Goal: Obtain resource: Obtain resource

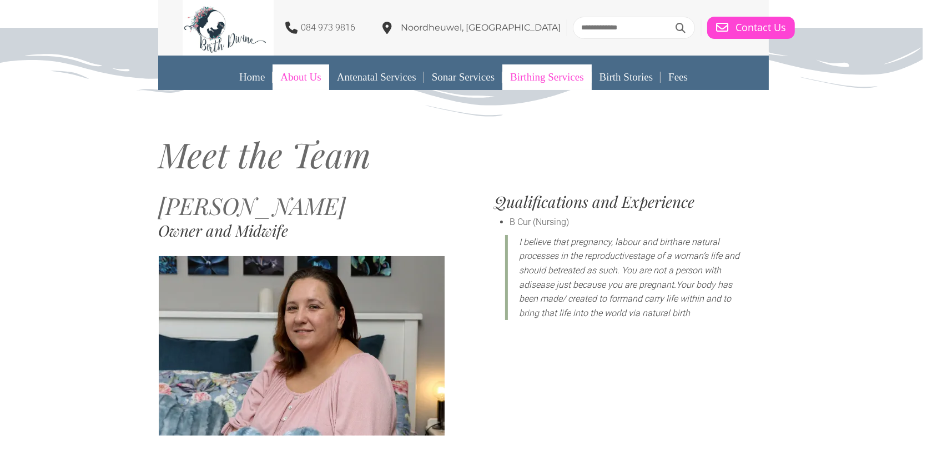
click at [551, 75] on link "Birthing Services" at bounding box center [546, 77] width 89 height 26
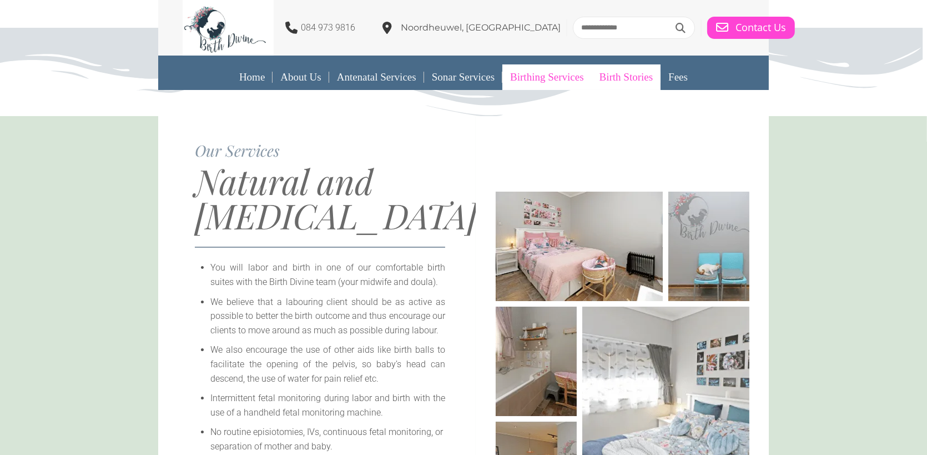
click at [644, 73] on link "Birth Stories" at bounding box center [626, 77] width 69 height 26
click at [686, 77] on link "Fees" at bounding box center [677, 77] width 35 height 26
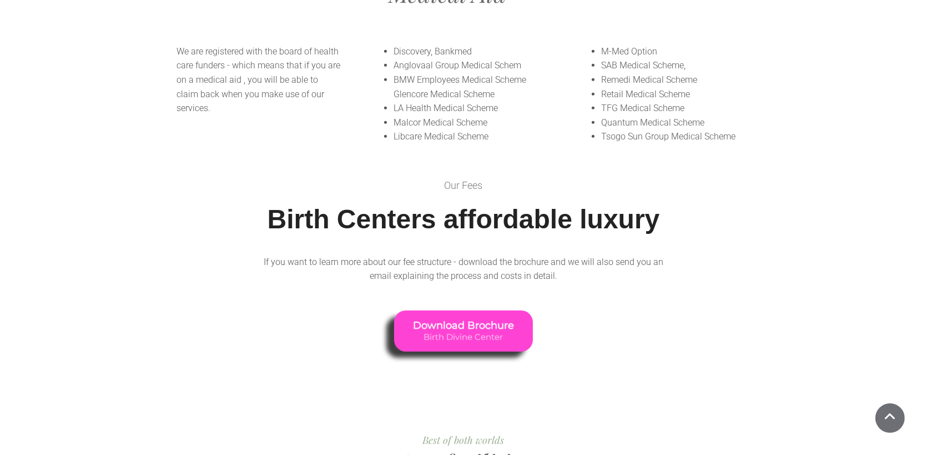
scroll to position [920, 0]
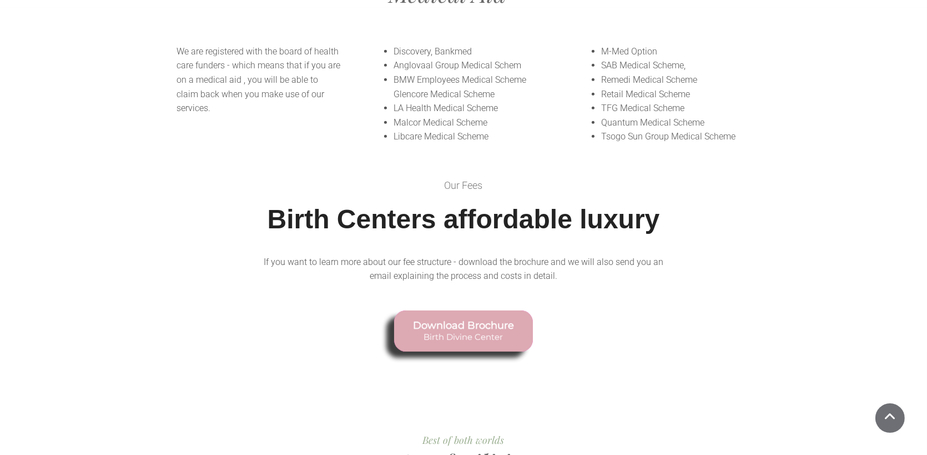
click at [487, 331] on span "Birth Divine Center" at bounding box center [463, 336] width 101 height 10
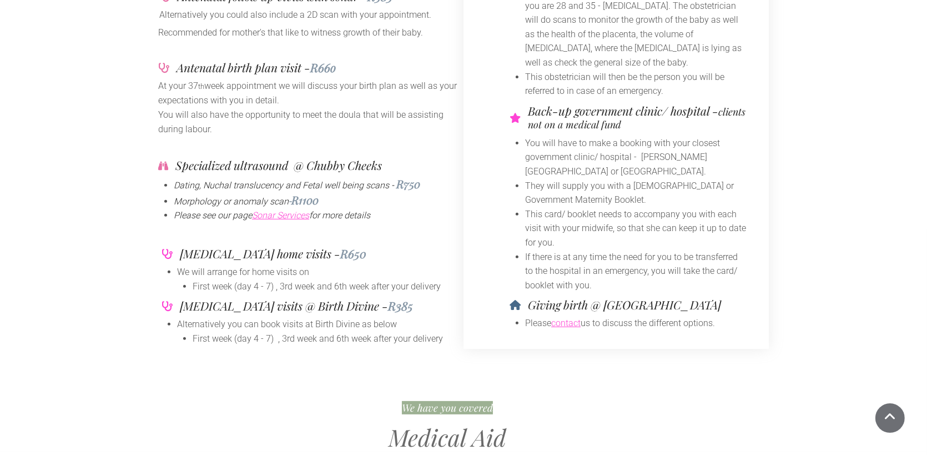
scroll to position [476, 0]
drag, startPoint x: 226, startPoint y: 42, endPoint x: 180, endPoint y: 47, distance: 46.3
click at [180, 62] on h4 "Antenatal birth plan visit - R66o" at bounding box center [256, 68] width 159 height 12
copy h4 "Antenatal"
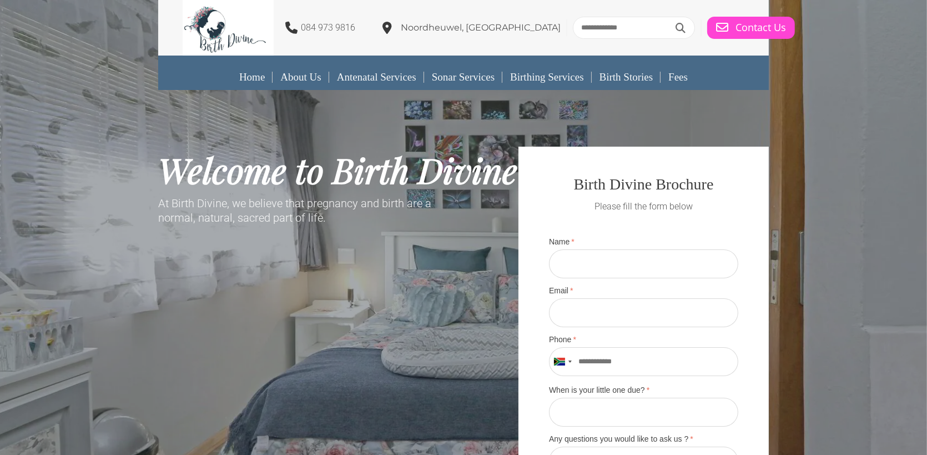
click at [624, 257] on input "Name" at bounding box center [643, 263] width 189 height 29
click at [633, 270] on input "Name" at bounding box center [643, 263] width 189 height 29
type input "*******"
click at [638, 301] on input "Email" at bounding box center [643, 312] width 189 height 29
type input "*"
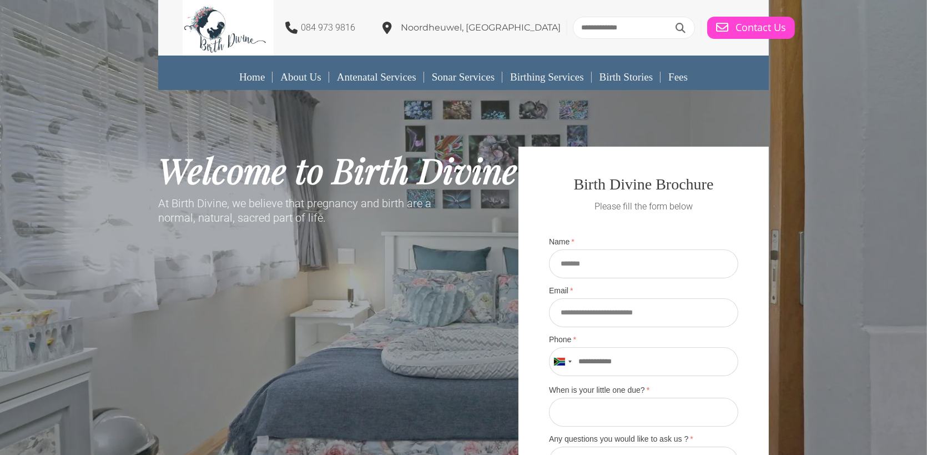
type input "**********"
click at [584, 360] on input "Phone" at bounding box center [643, 361] width 189 height 29
type input "*********"
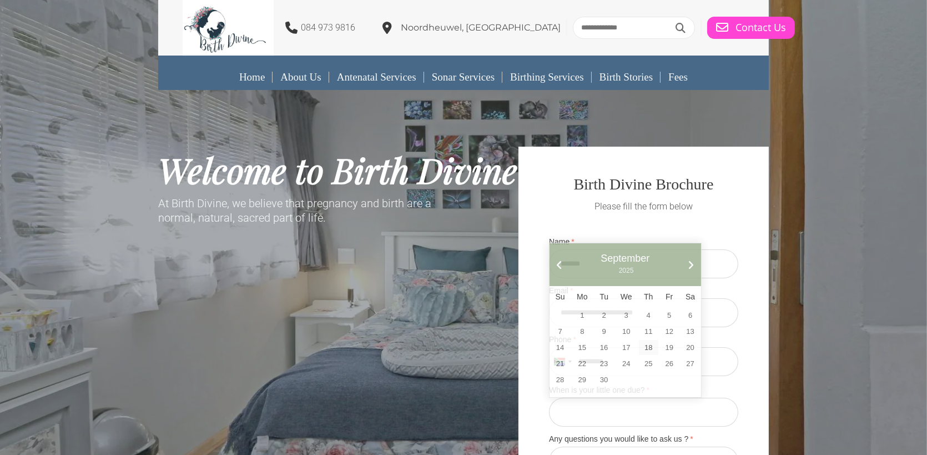
click at [594, 406] on input "When is your little one due?" at bounding box center [643, 411] width 189 height 29
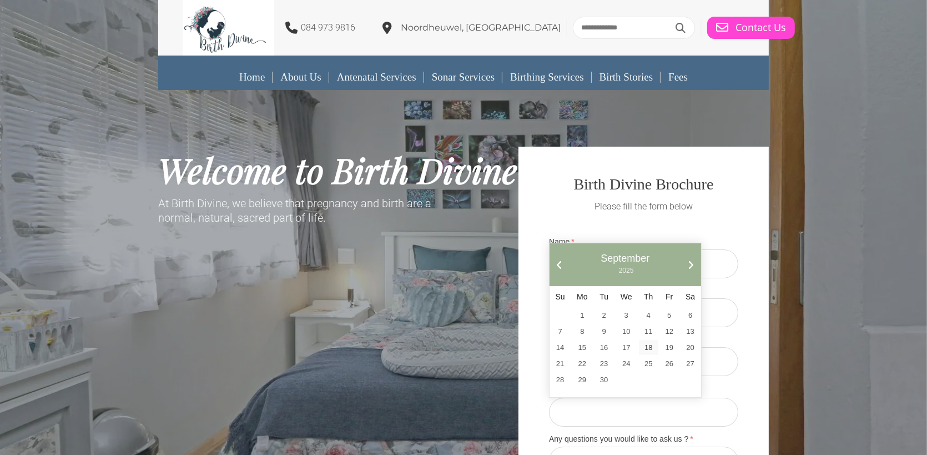
click at [616, 416] on input "When is your little one due?" at bounding box center [643, 411] width 189 height 29
click at [732, 400] on input "When is your little one due?" at bounding box center [643, 411] width 189 height 29
click at [550, 209] on p "Please fill the form below" at bounding box center [643, 206] width 189 height 14
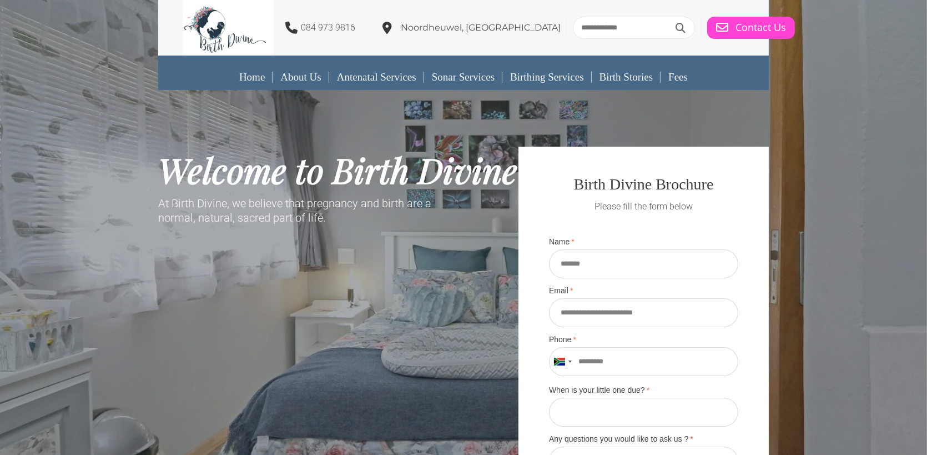
click at [603, 411] on input "When is your little one due?" at bounding box center [643, 411] width 189 height 29
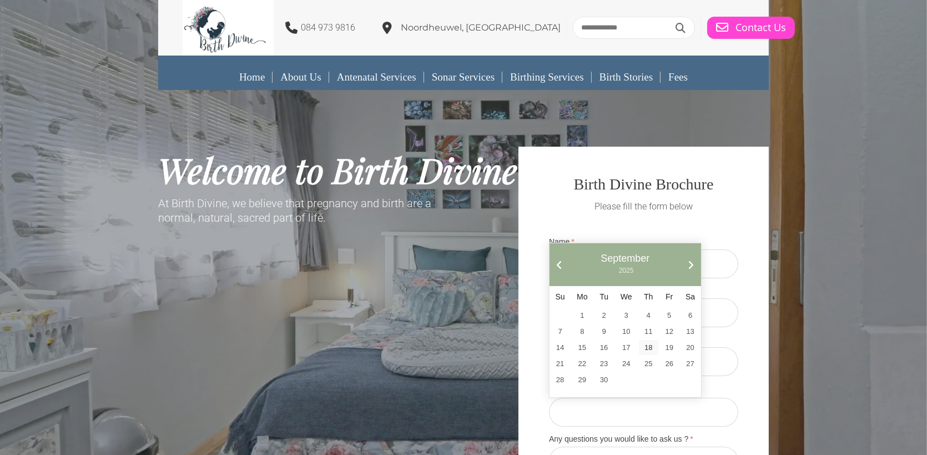
click at [686, 260] on link "Next" at bounding box center [691, 265] width 10 height 10
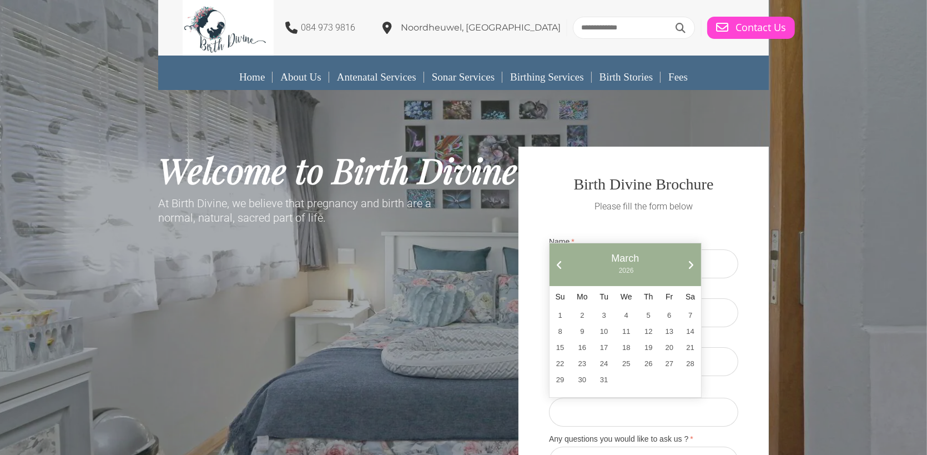
click at [686, 260] on link "Next" at bounding box center [691, 265] width 10 height 10
click at [659, 265] on div "Prev Next [DATE]" at bounding box center [625, 264] width 152 height 43
click at [686, 265] on link "Next" at bounding box center [691, 265] width 10 height 10
click at [597, 258] on span "May" at bounding box center [625, 259] width 121 height 12
click at [605, 260] on span "May" at bounding box center [625, 259] width 121 height 12
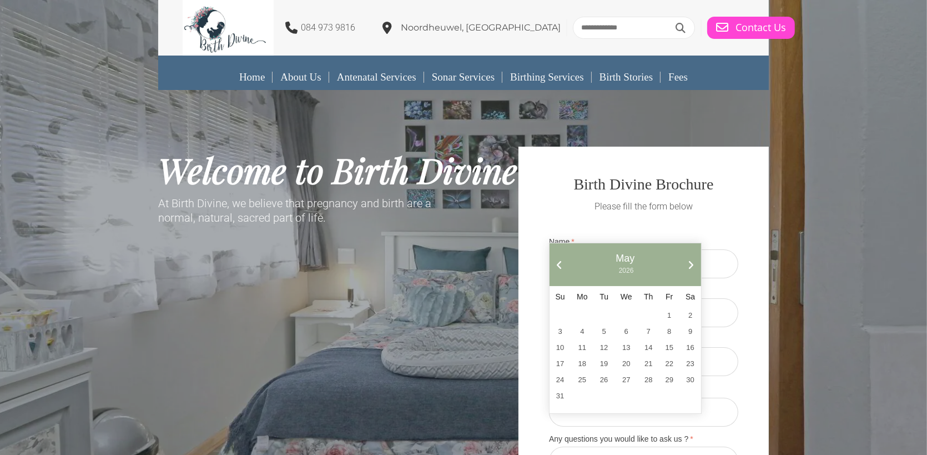
click at [685, 408] on input "When is your little one due?" at bounding box center [643, 411] width 189 height 29
click at [678, 416] on input "When is your little one due?" at bounding box center [643, 411] width 189 height 29
click at [680, 347] on link "16" at bounding box center [690, 347] width 20 height 15
type input "**********"
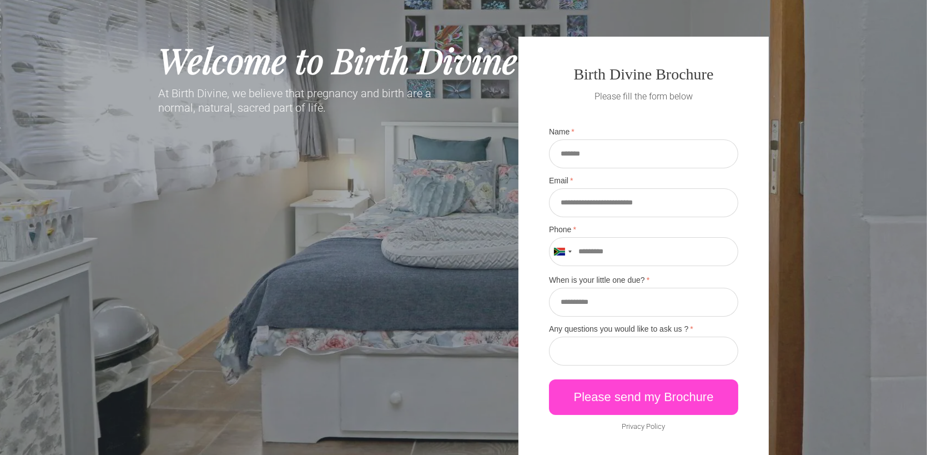
scroll to position [110, 0]
click at [614, 391] on link "Please send my Brochure" at bounding box center [643, 397] width 189 height 36
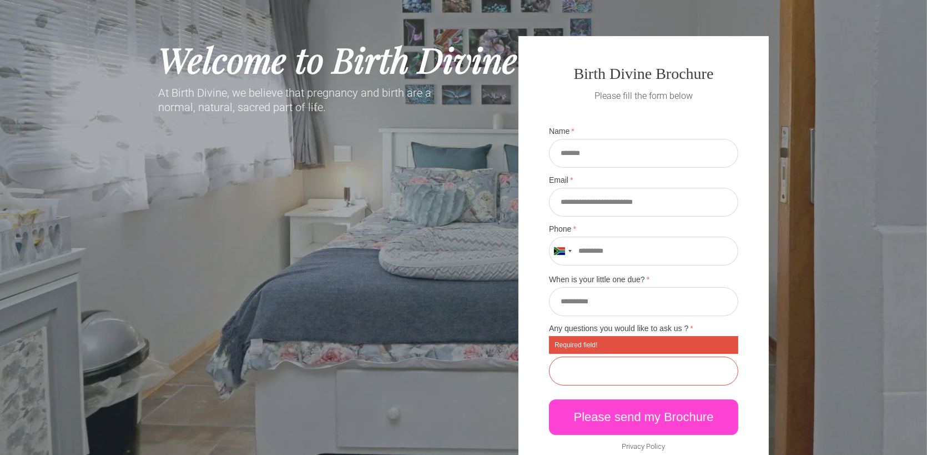
click at [617, 377] on input "Any questions you would like to ask us ?" at bounding box center [643, 370] width 189 height 29
drag, startPoint x: 687, startPoint y: 370, endPoint x: 650, endPoint y: 379, distance: 37.7
click at [650, 379] on input "**********" at bounding box center [643, 370] width 189 height 29
paste input "Any questions you would like to ask us ?"
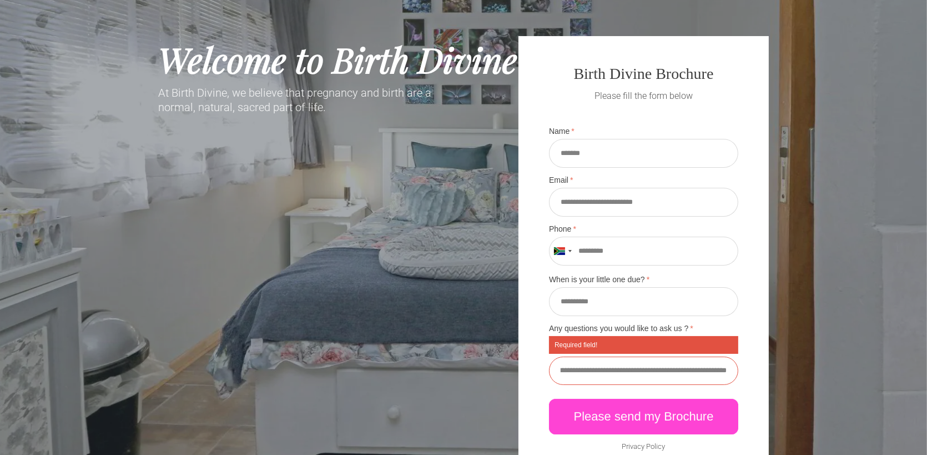
type input "**********"
click at [639, 415] on link "Please send my Brochure" at bounding box center [643, 417] width 189 height 36
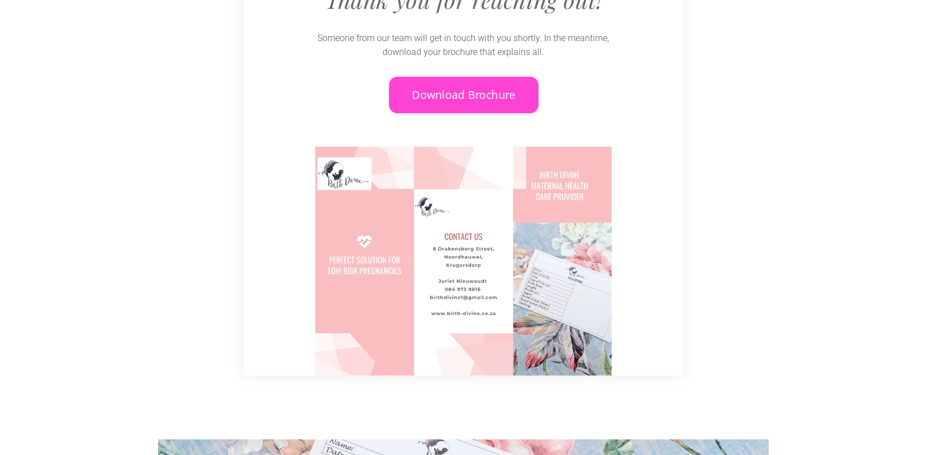
scroll to position [221, 0]
click at [455, 93] on span "Download Brochure" at bounding box center [463, 93] width 103 height 14
